Goal: Task Accomplishment & Management: Manage account settings

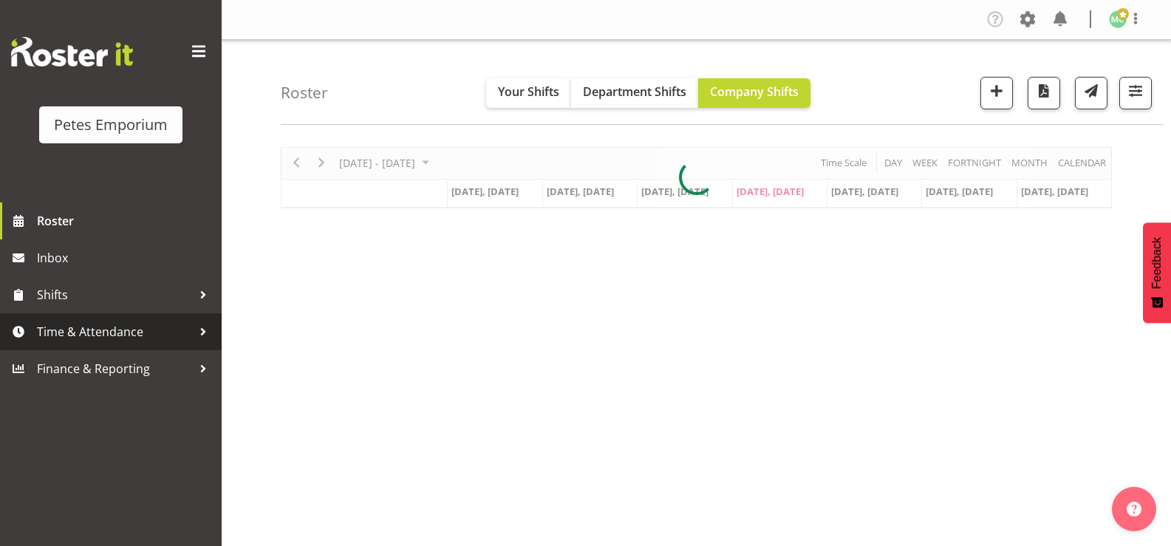
click at [120, 335] on span "Time & Attendance" at bounding box center [114, 332] width 155 height 22
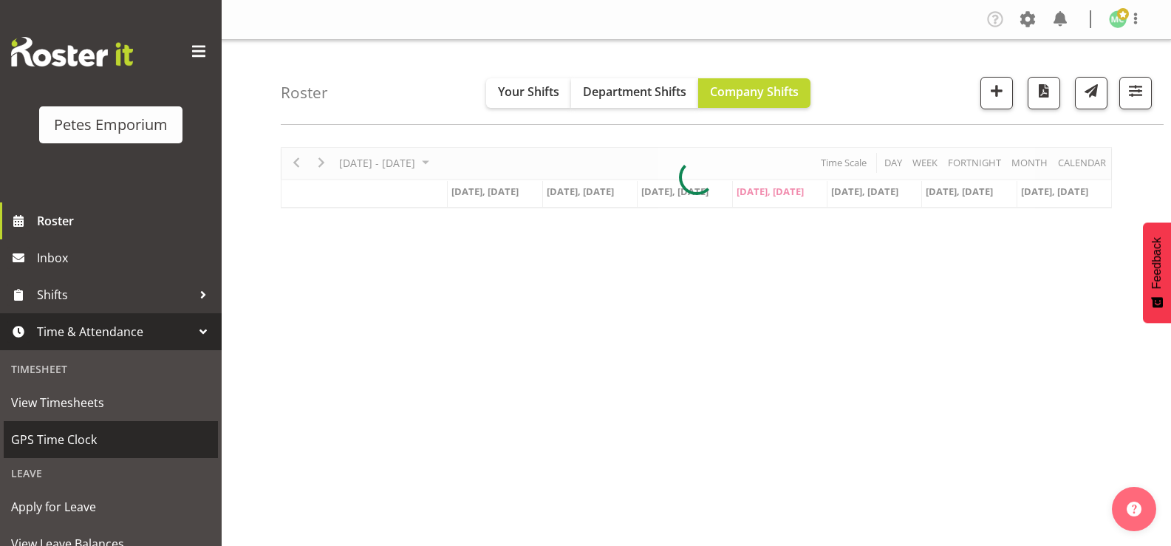
click at [109, 432] on span "GPS Time Clock" at bounding box center [110, 440] width 199 height 22
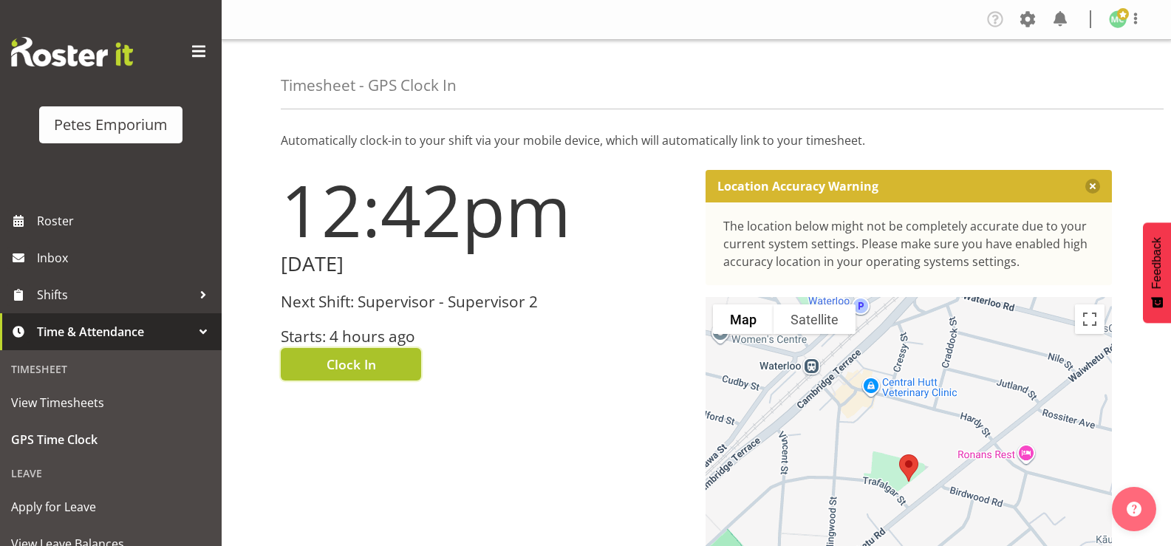
click at [373, 378] on button "Clock In" at bounding box center [351, 364] width 140 height 33
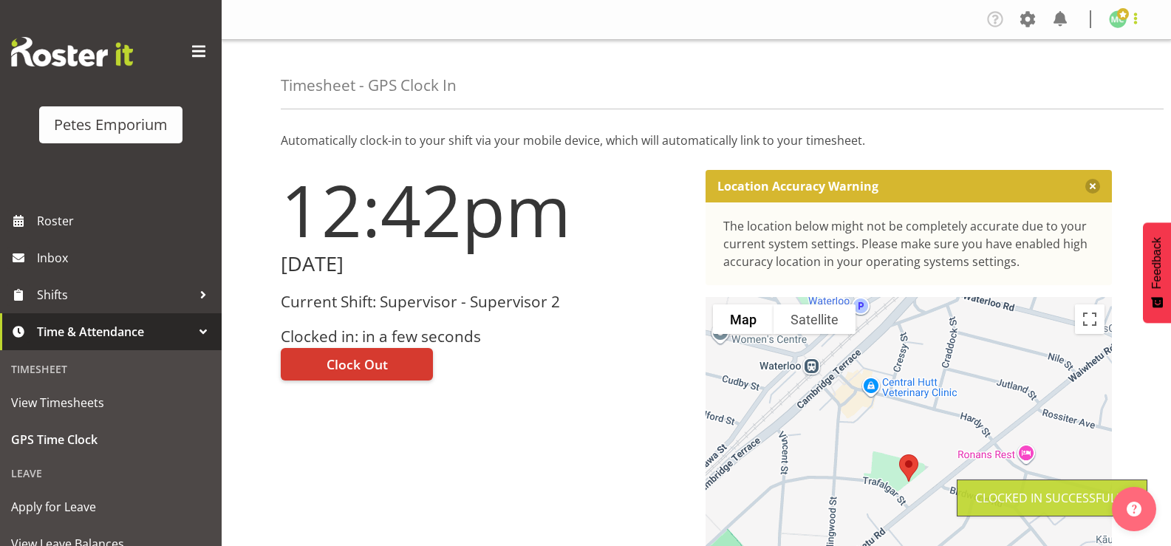
click at [1133, 19] on span at bounding box center [1136, 19] width 18 height 18
click at [1073, 71] on link "Log Out" at bounding box center [1074, 77] width 142 height 27
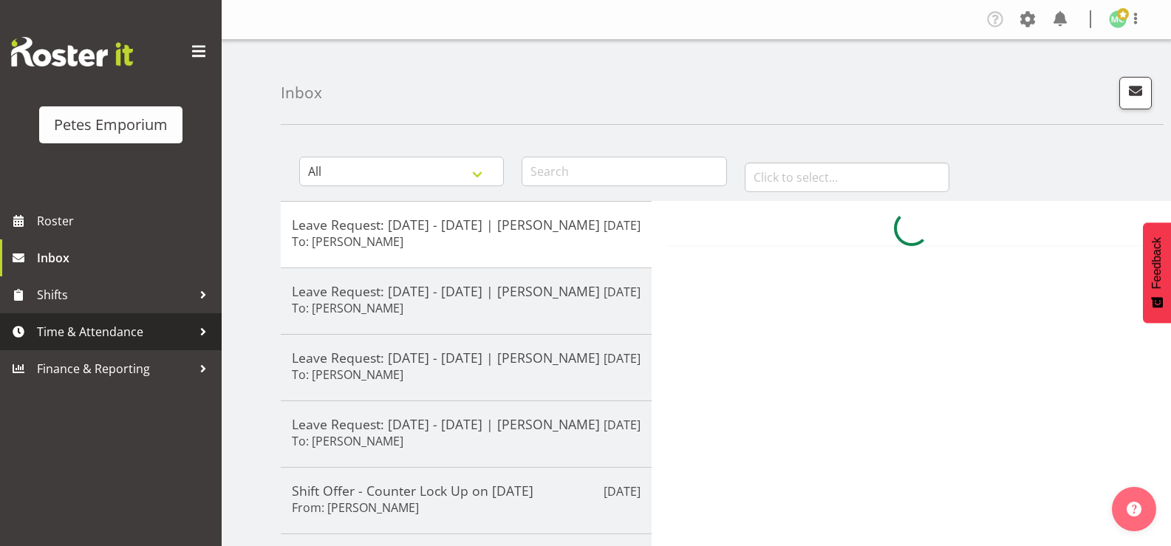
click at [78, 324] on span "Time & Attendance" at bounding box center [114, 332] width 155 height 22
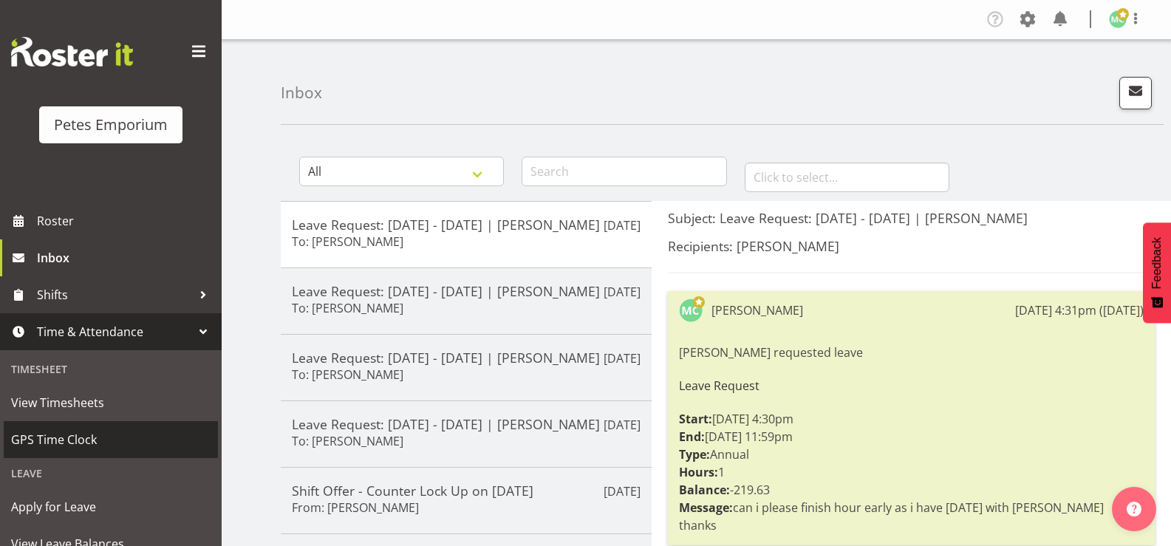
click at [106, 430] on span "GPS Time Clock" at bounding box center [110, 440] width 199 height 22
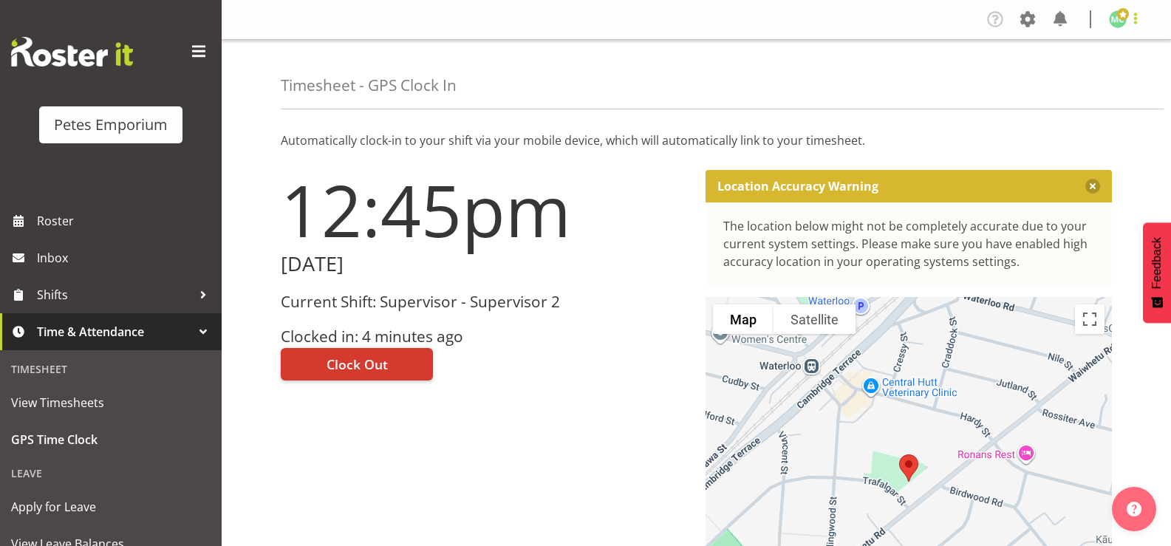
click at [1141, 22] on span at bounding box center [1136, 19] width 18 height 18
click at [1093, 78] on link "Log Out" at bounding box center [1074, 77] width 142 height 27
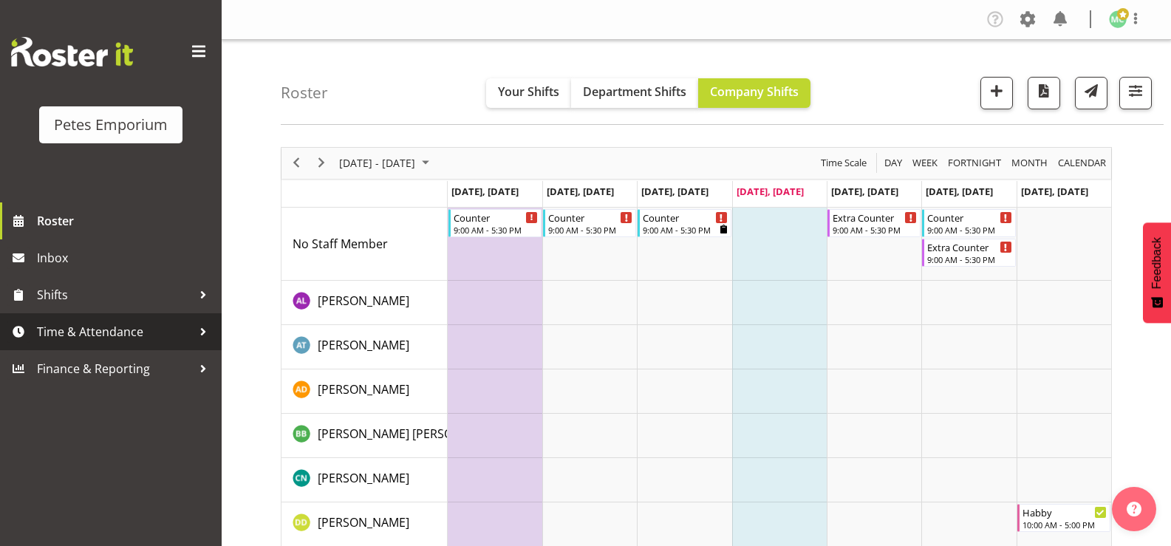
click at [154, 329] on span "Time & Attendance" at bounding box center [114, 332] width 155 height 22
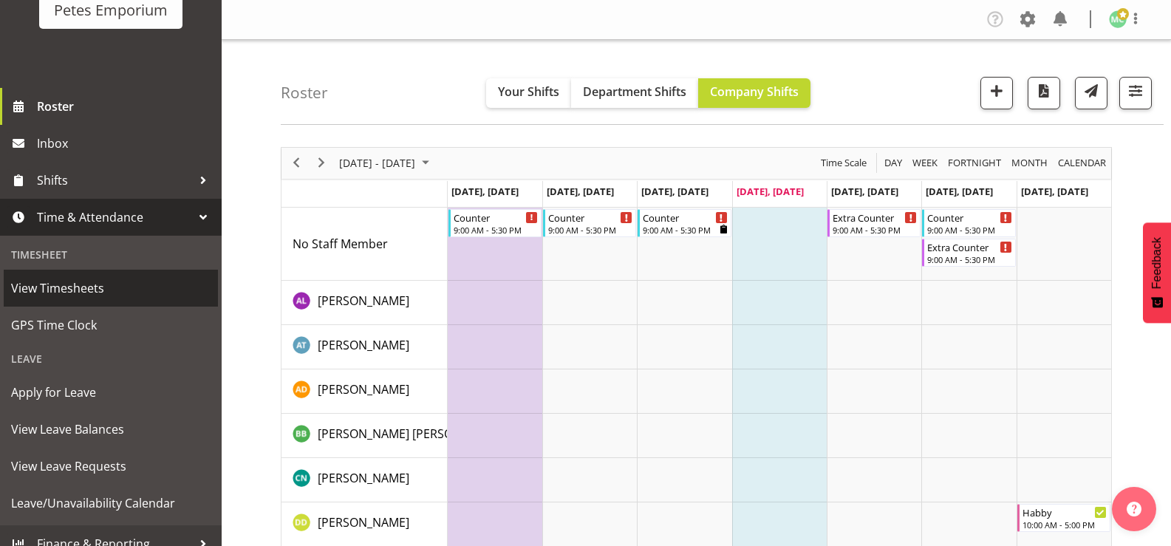
scroll to position [131, 0]
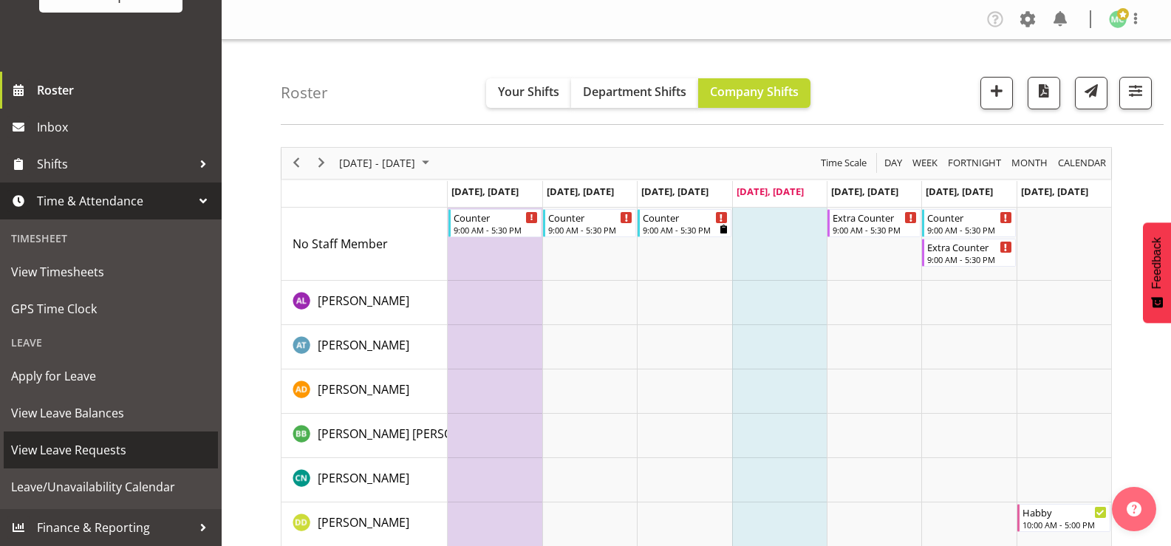
click at [154, 446] on span "View Leave Requests" at bounding box center [110, 450] width 199 height 22
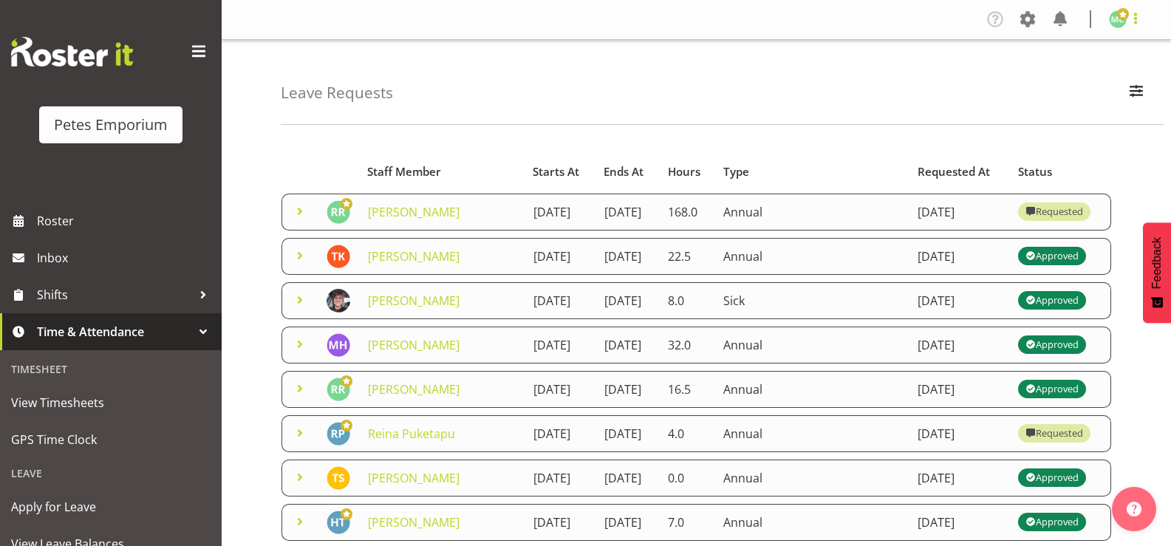
click at [1128, 17] on span at bounding box center [1136, 19] width 18 height 18
click at [1106, 74] on link "Log Out" at bounding box center [1074, 77] width 142 height 27
